Goal: Transaction & Acquisition: Purchase product/service

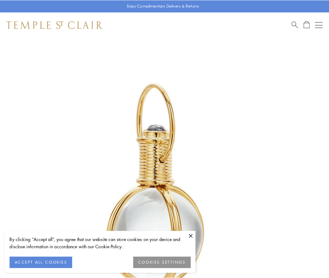
scroll to position [164, 0]
